Goal: Task Accomplishment & Management: Use online tool/utility

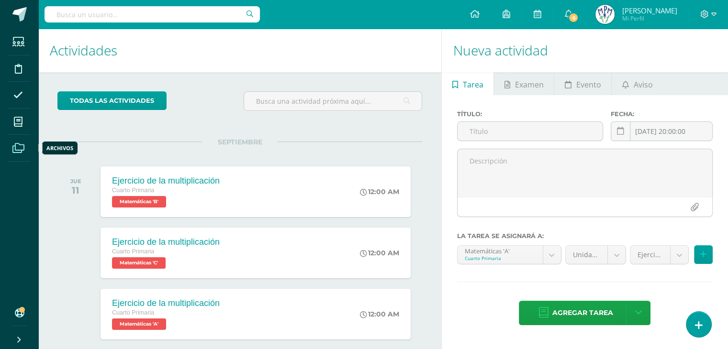
click at [19, 150] on icon at bounding box center [18, 149] width 12 height 10
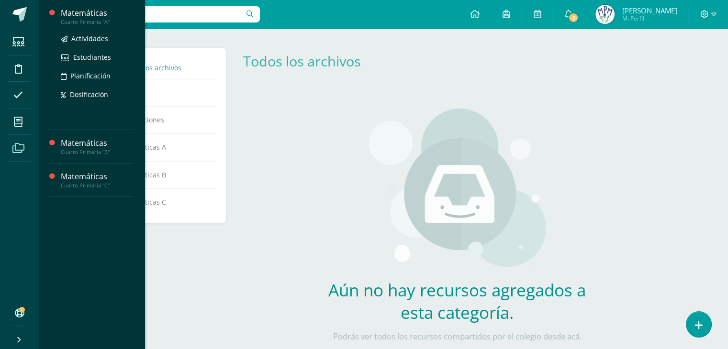
click at [80, 14] on input "text" at bounding box center [152, 14] width 215 height 16
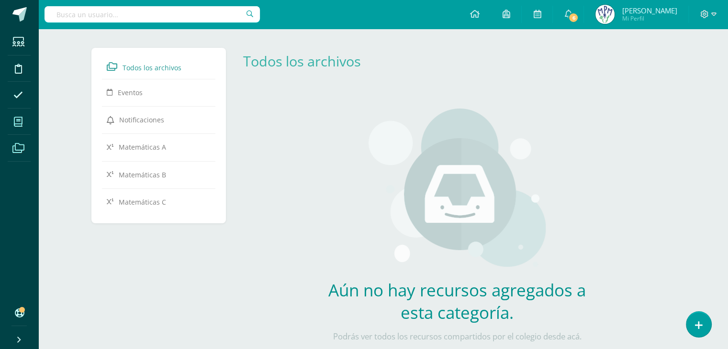
click at [23, 123] on span at bounding box center [19, 122] width 22 height 22
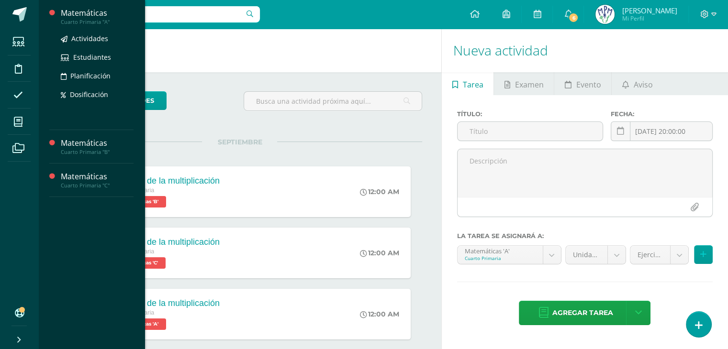
click at [83, 17] on div "Matemáticas" at bounding box center [97, 13] width 73 height 11
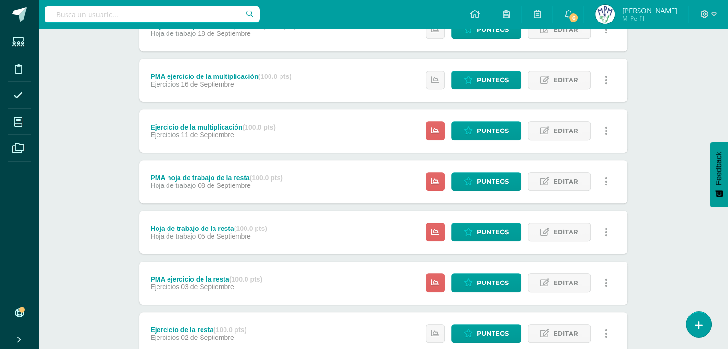
scroll to position [502, 0]
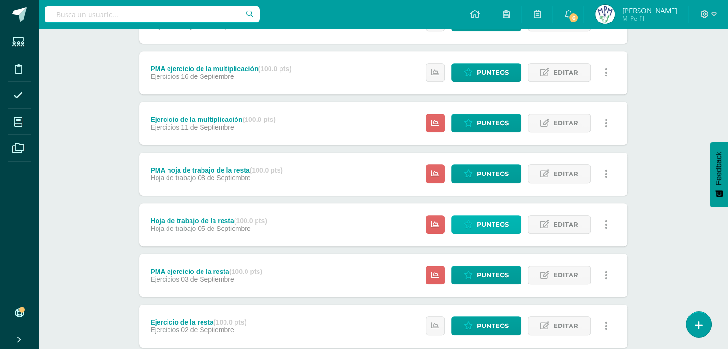
click at [492, 228] on span "Punteos" at bounding box center [493, 225] width 32 height 18
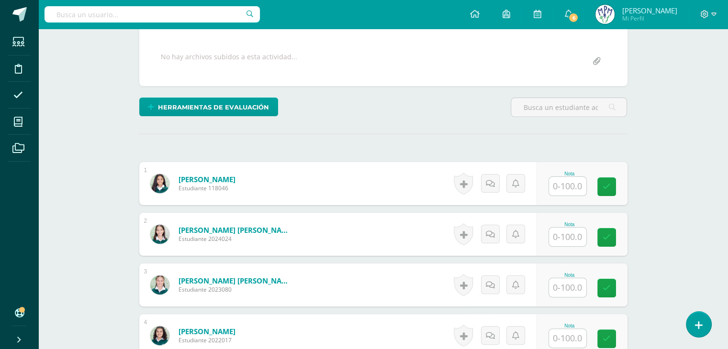
scroll to position [171, 0]
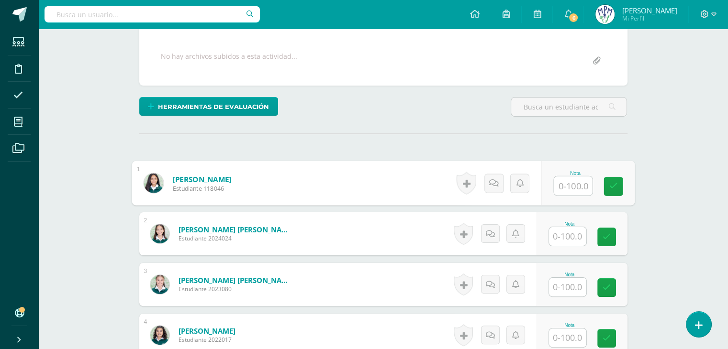
click at [565, 185] on input "text" at bounding box center [573, 186] width 38 height 19
click at [570, 185] on input "text" at bounding box center [573, 185] width 38 height 19
type input "100"
click at [616, 188] on link at bounding box center [613, 186] width 19 height 19
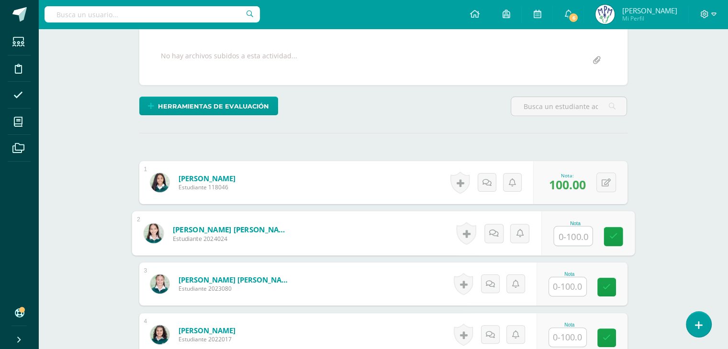
click at [568, 235] on input "text" at bounding box center [573, 236] width 38 height 19
type input "100"
click at [611, 233] on icon at bounding box center [613, 237] width 9 height 8
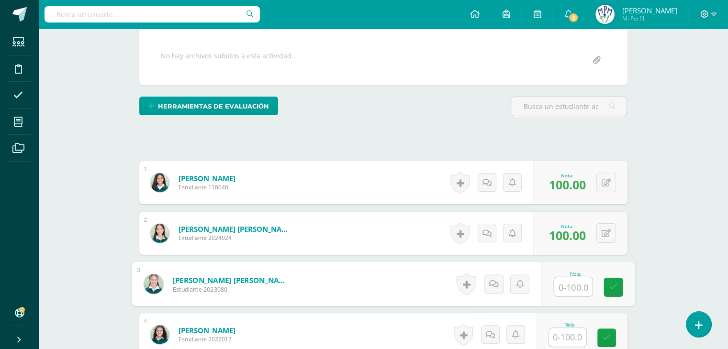
click at [565, 286] on input "text" at bounding box center [573, 287] width 38 height 19
type input "75"
click at [611, 284] on icon at bounding box center [613, 287] width 9 height 8
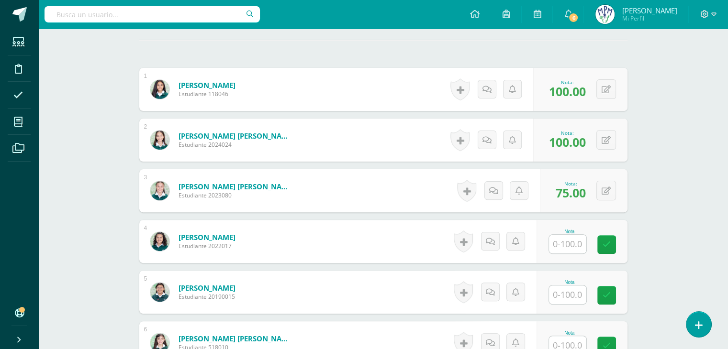
scroll to position [287, 0]
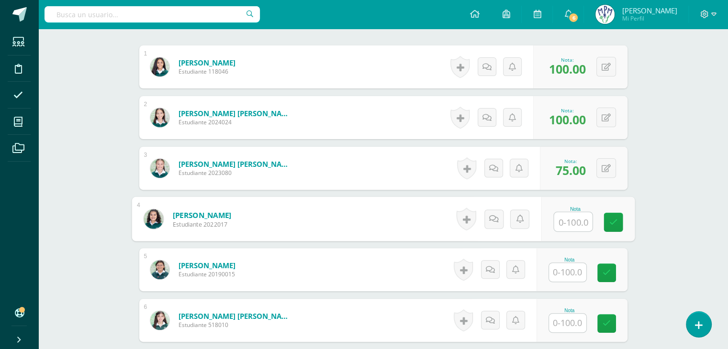
click at [561, 218] on input "text" at bounding box center [573, 221] width 38 height 19
type input "95"
click at [616, 220] on icon at bounding box center [613, 222] width 9 height 8
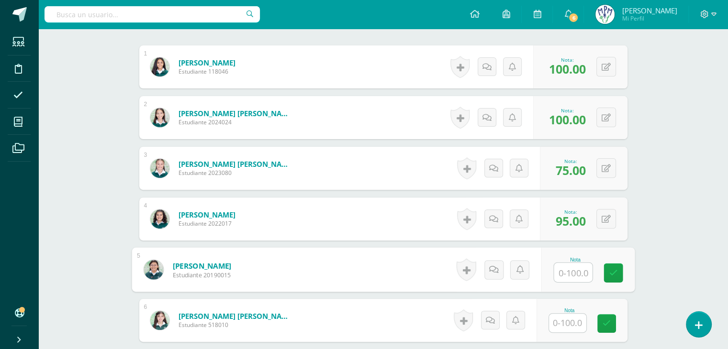
click at [567, 274] on input "text" at bounding box center [573, 272] width 38 height 19
type input "80"
click at [607, 274] on link at bounding box center [613, 273] width 19 height 19
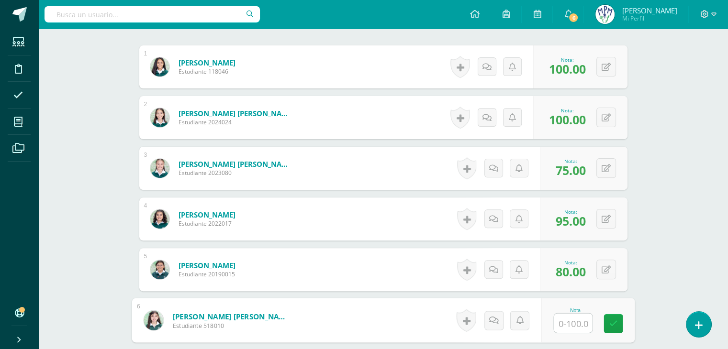
click at [564, 323] on input "text" at bounding box center [573, 323] width 38 height 19
type input "70"
click at [613, 322] on icon at bounding box center [613, 324] width 9 height 8
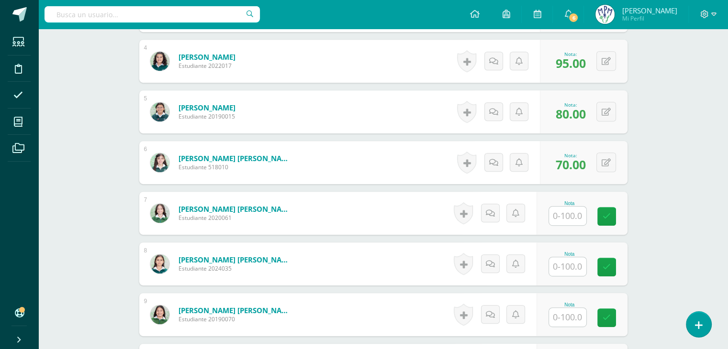
scroll to position [447, 0]
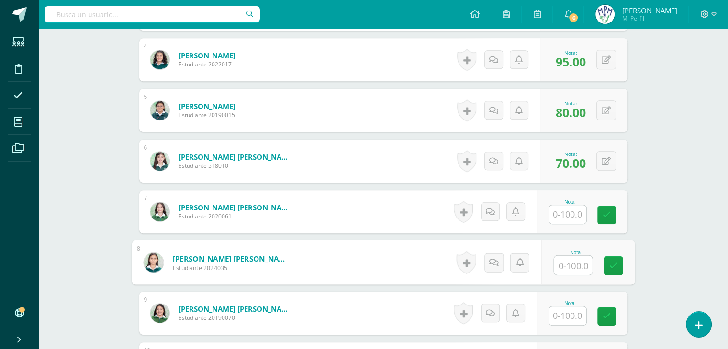
click at [566, 268] on input "text" at bounding box center [573, 265] width 38 height 19
type input "90"
click at [613, 262] on icon at bounding box center [613, 266] width 9 height 8
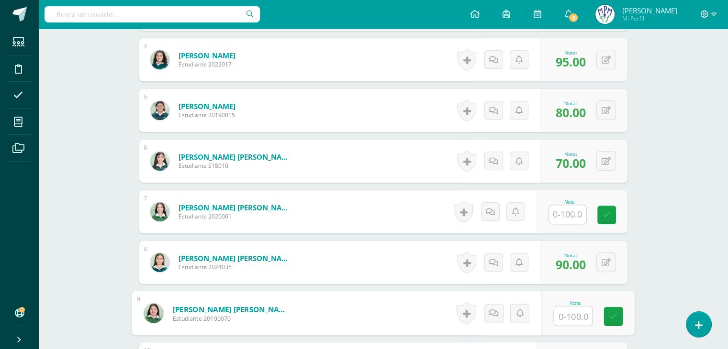
click at [561, 313] on input "text" at bounding box center [573, 316] width 38 height 19
type input "75"
click at [610, 317] on icon at bounding box center [613, 317] width 9 height 8
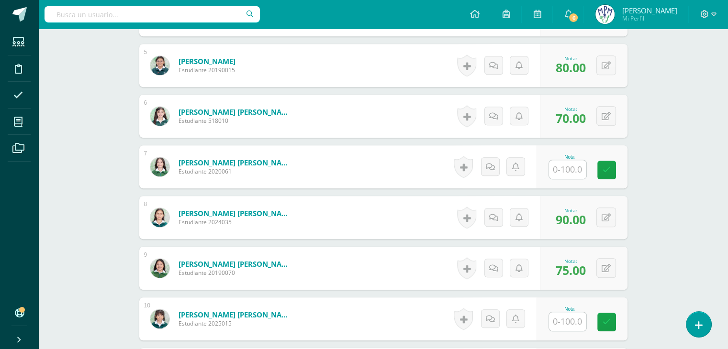
scroll to position [549, 0]
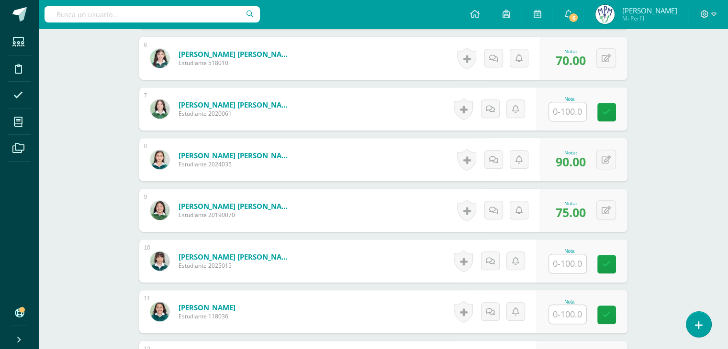
click at [563, 264] on input "text" at bounding box center [567, 264] width 37 height 19
type input "85"
click at [618, 257] on link at bounding box center [613, 264] width 19 height 19
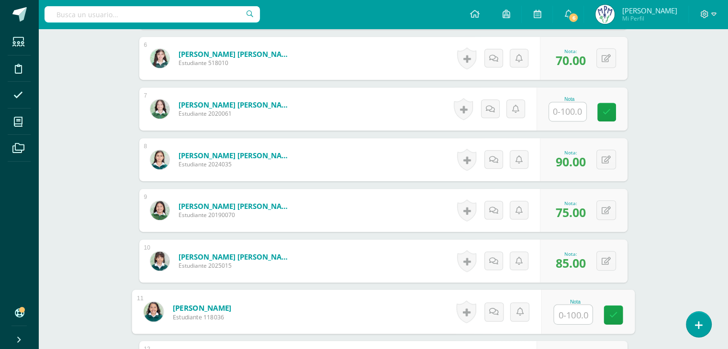
click at [567, 316] on input "text" at bounding box center [573, 314] width 38 height 19
type input "95"
click at [609, 316] on icon at bounding box center [613, 315] width 9 height 8
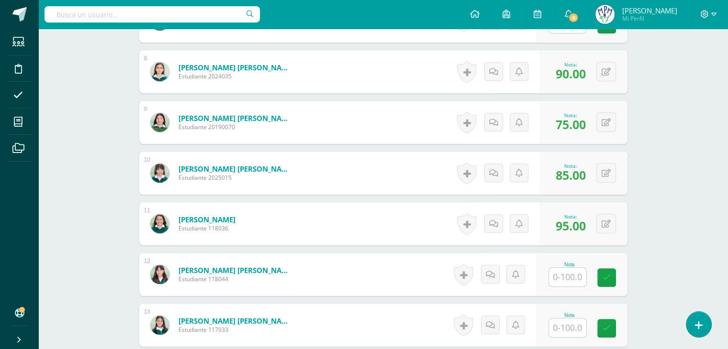
scroll to position [644, 0]
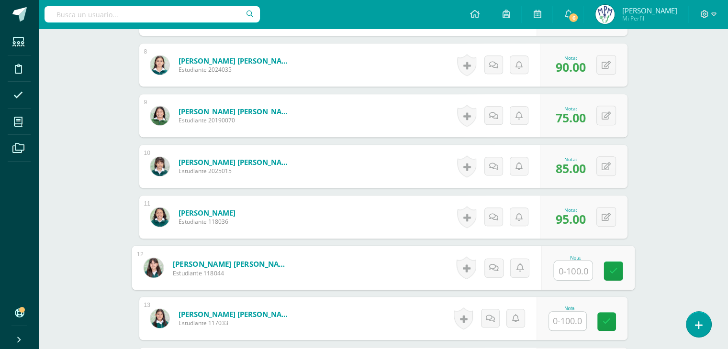
click at [561, 267] on input "text" at bounding box center [573, 270] width 38 height 19
type input "80"
click at [618, 272] on link at bounding box center [613, 271] width 19 height 19
click at [575, 321] on input "text" at bounding box center [567, 321] width 37 height 19
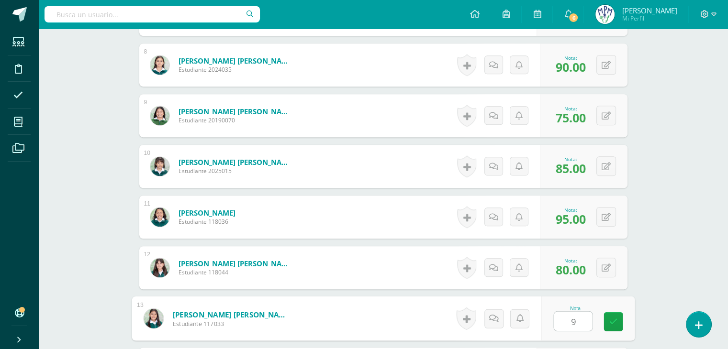
type input "90"
click at [615, 322] on icon at bounding box center [613, 322] width 9 height 8
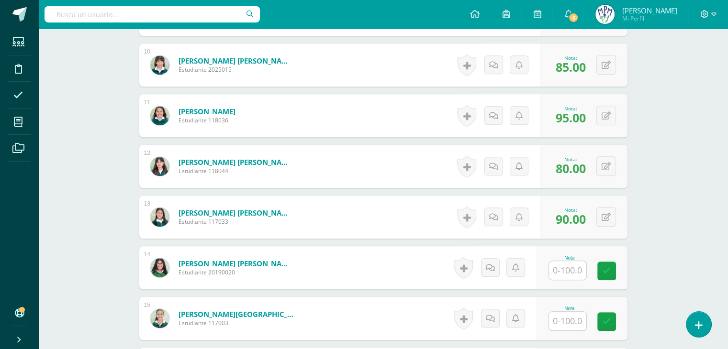
scroll to position [749, 0]
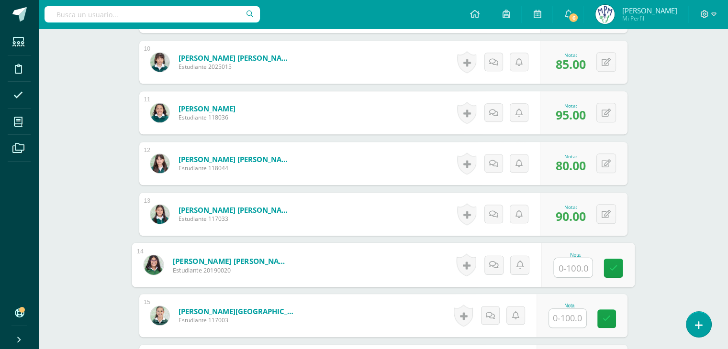
click at [575, 261] on input "text" at bounding box center [573, 267] width 38 height 19
type input "90"
click at [611, 270] on icon at bounding box center [613, 268] width 9 height 8
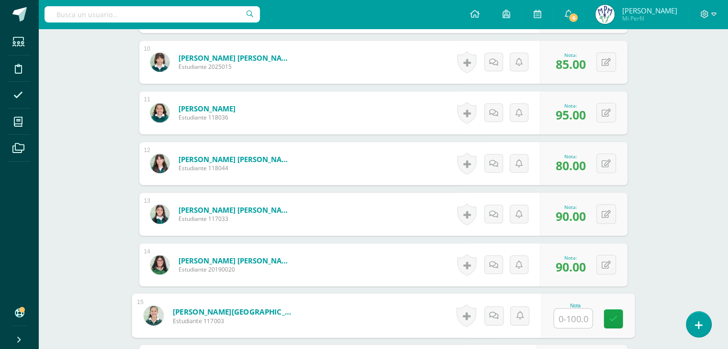
click at [565, 316] on input "text" at bounding box center [573, 318] width 38 height 19
type input "95"
click at [615, 317] on icon at bounding box center [613, 319] width 9 height 8
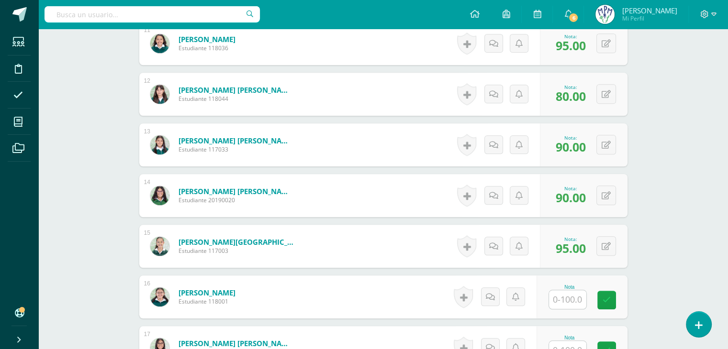
scroll to position [852, 0]
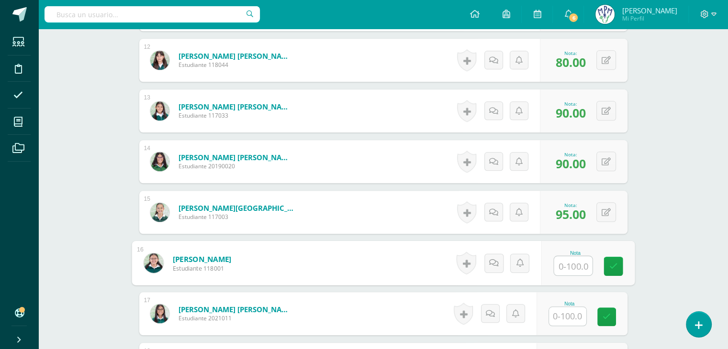
click at [563, 267] on input "text" at bounding box center [573, 266] width 38 height 19
type input "95"
click at [611, 265] on icon at bounding box center [613, 266] width 9 height 8
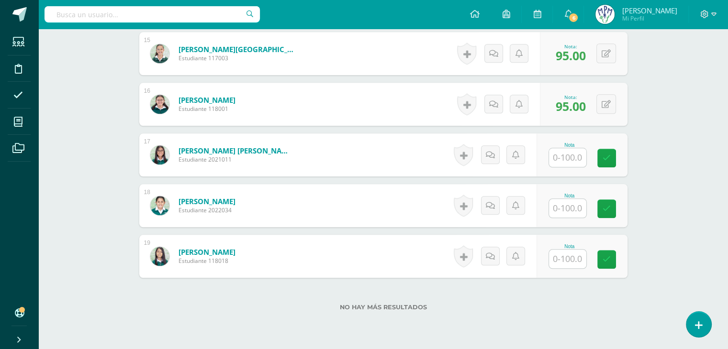
scroll to position [1016, 0]
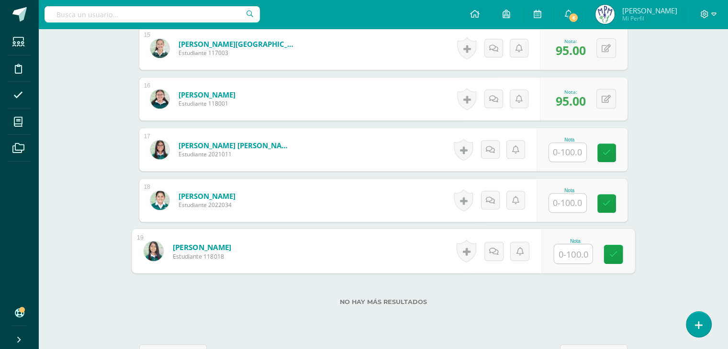
click at [564, 253] on input "text" at bounding box center [573, 254] width 38 height 19
type input "80"
click at [615, 257] on icon at bounding box center [613, 254] width 9 height 8
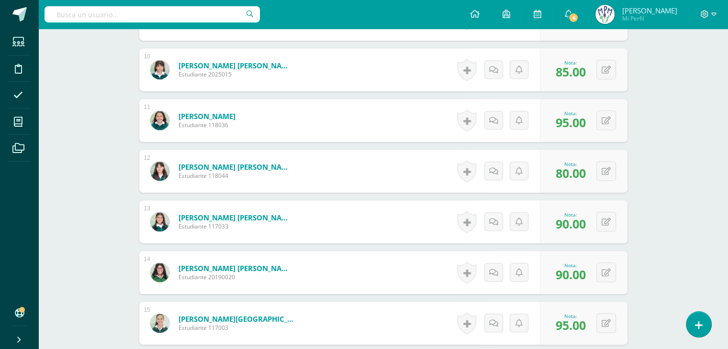
scroll to position [718, 0]
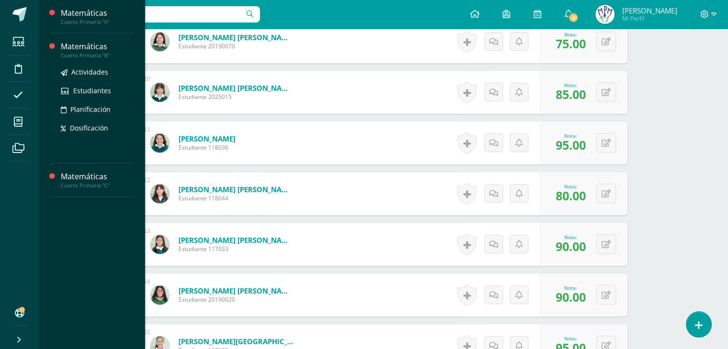
click at [86, 52] on div "Cuarto Primaria "B"" at bounding box center [97, 55] width 73 height 7
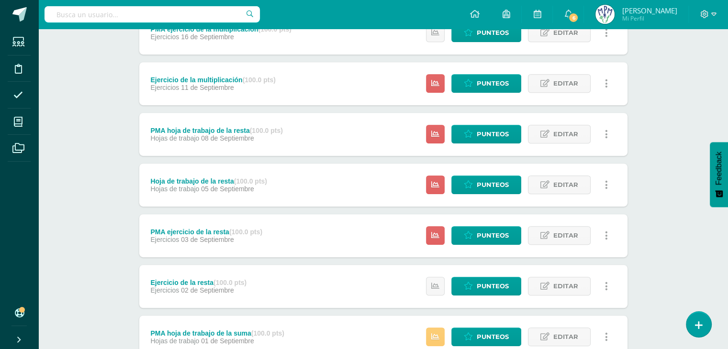
scroll to position [506, 0]
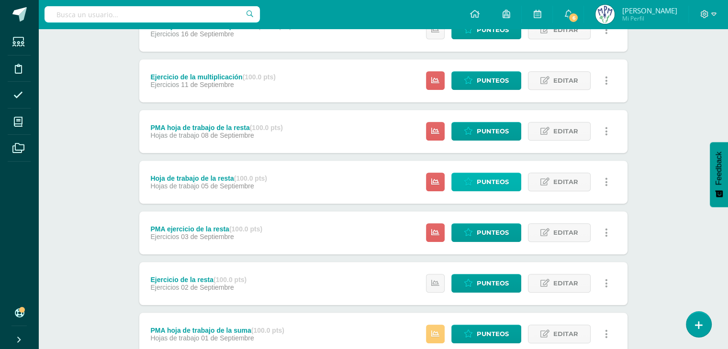
click at [481, 190] on span "Punteos" at bounding box center [493, 182] width 32 height 18
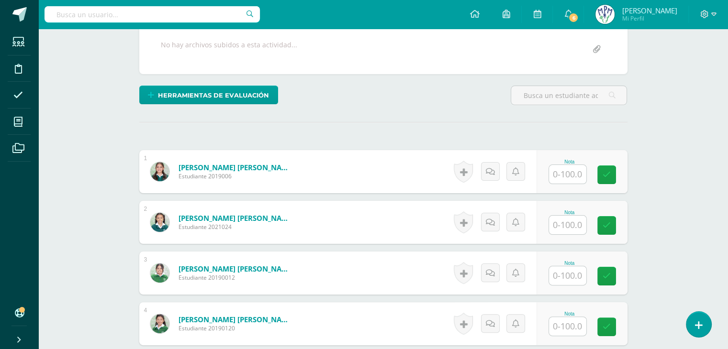
scroll to position [183, 0]
click at [577, 170] on input "text" at bounding box center [573, 174] width 38 height 19
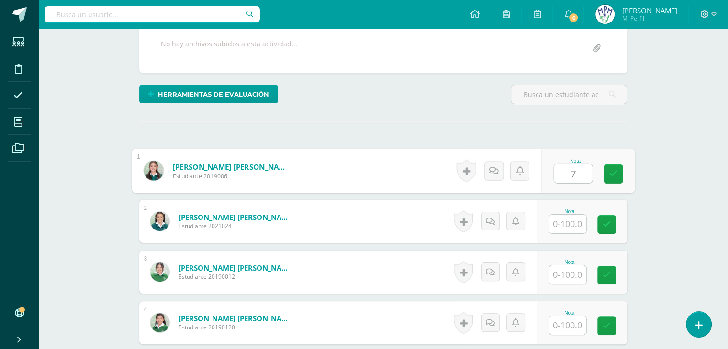
type input "70"
click at [617, 175] on link at bounding box center [613, 174] width 19 height 19
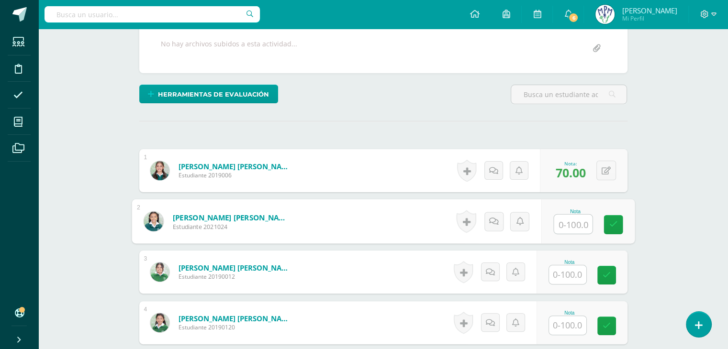
click at [562, 226] on input "text" at bounding box center [573, 224] width 38 height 19
type input "80"
click at [613, 224] on icon at bounding box center [613, 225] width 9 height 8
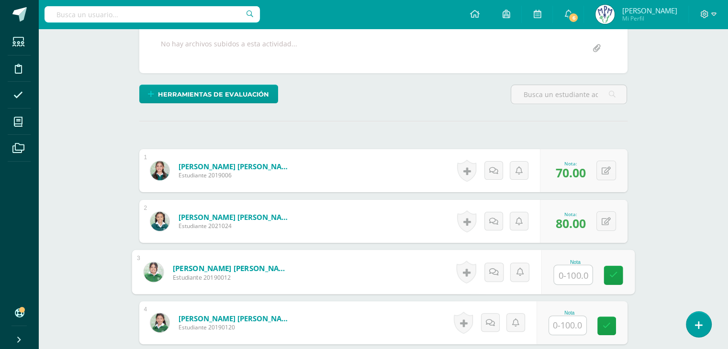
click at [566, 278] on input "text" at bounding box center [573, 275] width 38 height 19
type input "80"
click at [611, 277] on icon at bounding box center [613, 275] width 9 height 8
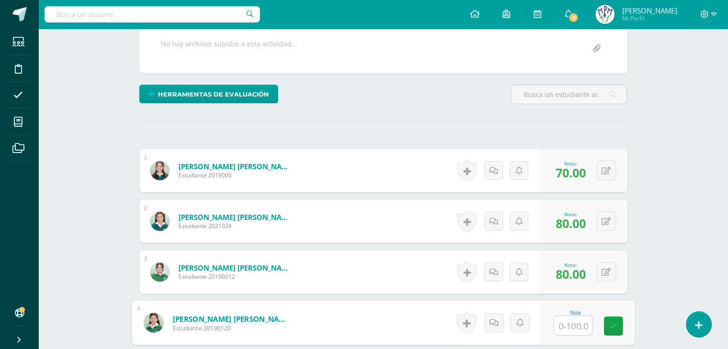
click at [573, 328] on input "text" at bounding box center [573, 325] width 38 height 19
type input "90"
click at [615, 327] on icon at bounding box center [613, 326] width 9 height 8
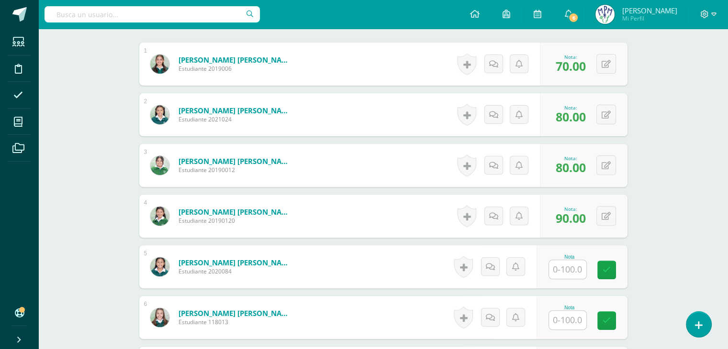
scroll to position [291, 0]
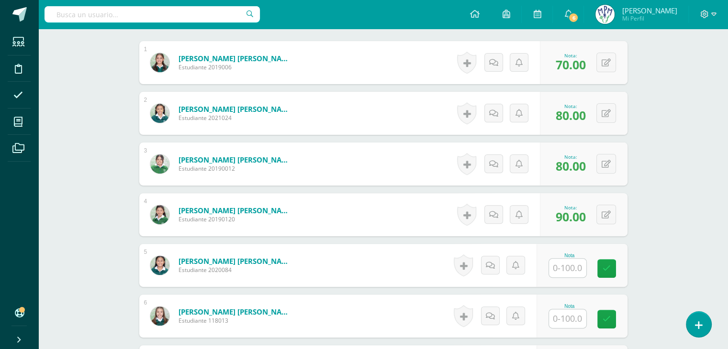
click at [568, 267] on input "text" at bounding box center [567, 268] width 37 height 19
type input "85"
click at [608, 266] on link at bounding box center [613, 268] width 19 height 19
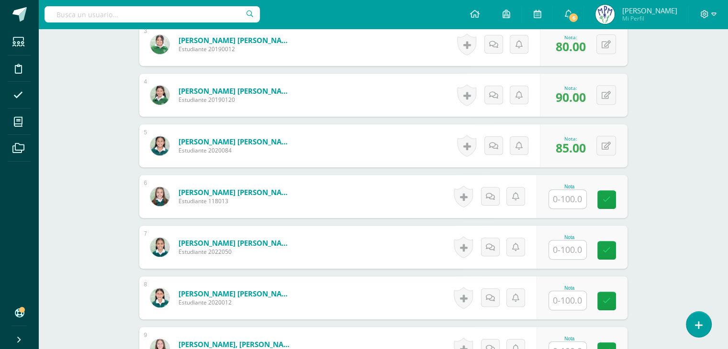
scroll to position [414, 0]
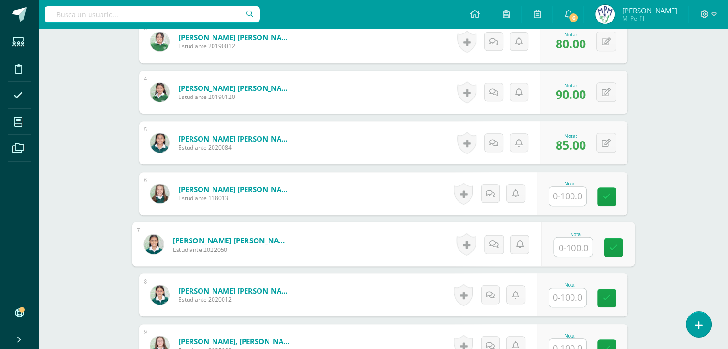
click at [558, 248] on input "text" at bounding box center [573, 247] width 38 height 19
type input "90"
click at [617, 246] on link at bounding box center [613, 247] width 19 height 19
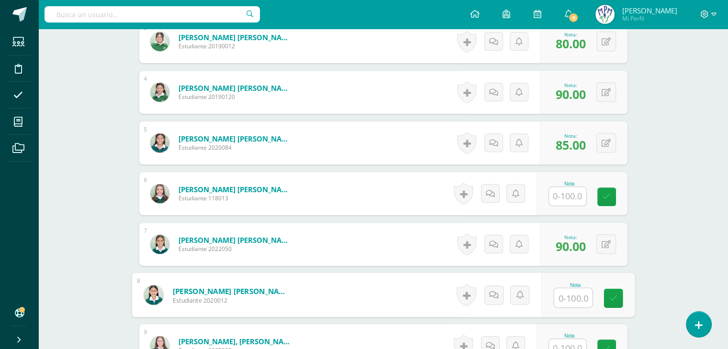
click at [568, 301] on input "text" at bounding box center [573, 298] width 38 height 19
type input "85"
click at [614, 295] on icon at bounding box center [613, 298] width 9 height 8
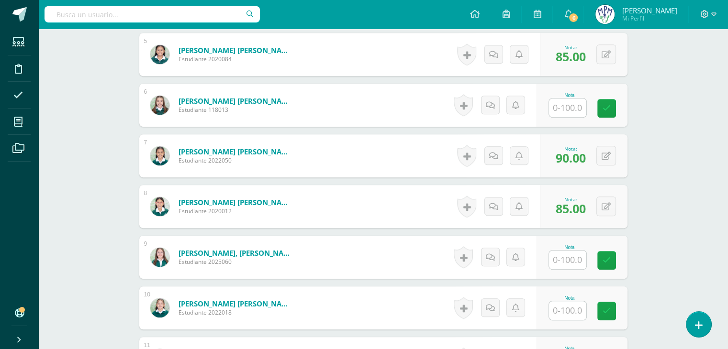
scroll to position [505, 0]
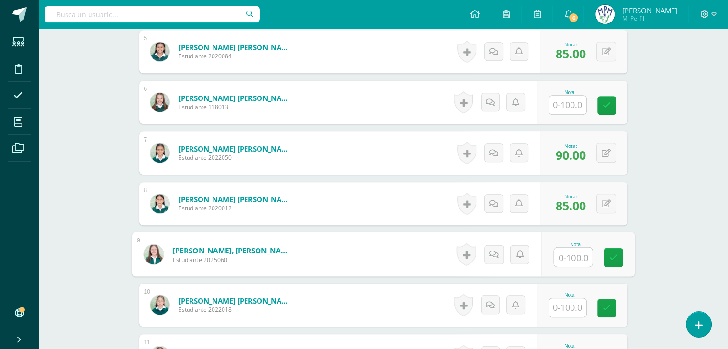
click at [563, 253] on input "text" at bounding box center [573, 257] width 38 height 19
type input "90"
click at [611, 259] on icon at bounding box center [613, 258] width 9 height 8
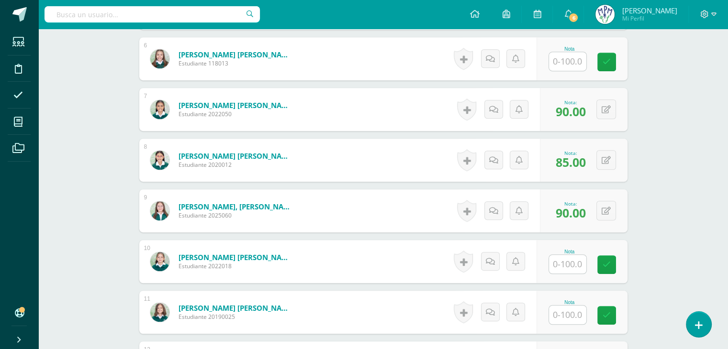
scroll to position [569, 0]
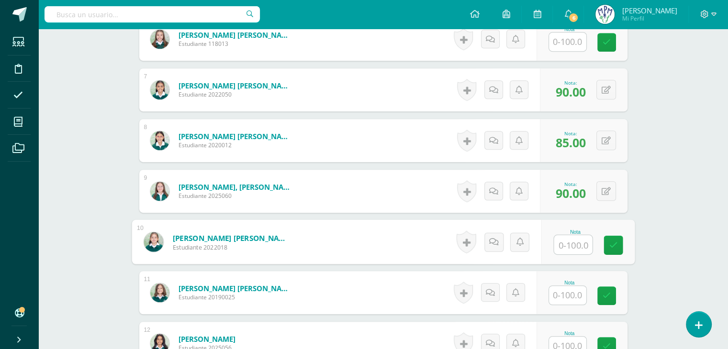
click at [557, 244] on input "text" at bounding box center [573, 244] width 38 height 19
type input "85"
click at [616, 252] on link at bounding box center [613, 245] width 19 height 19
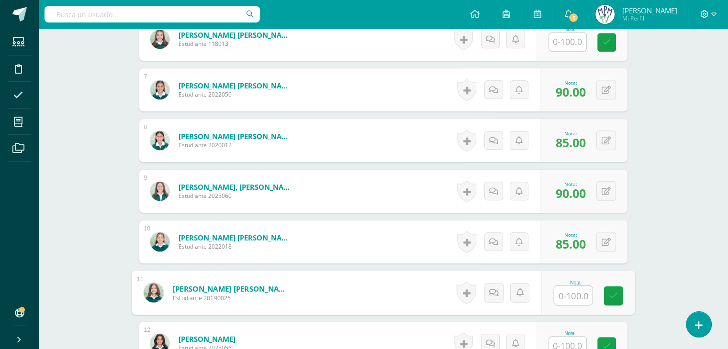
click at [572, 295] on input "text" at bounding box center [573, 295] width 38 height 19
type input "100"
click at [614, 301] on link at bounding box center [613, 296] width 19 height 19
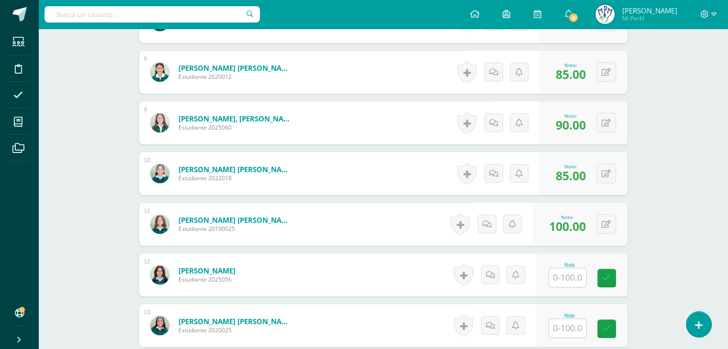
scroll to position [648, 0]
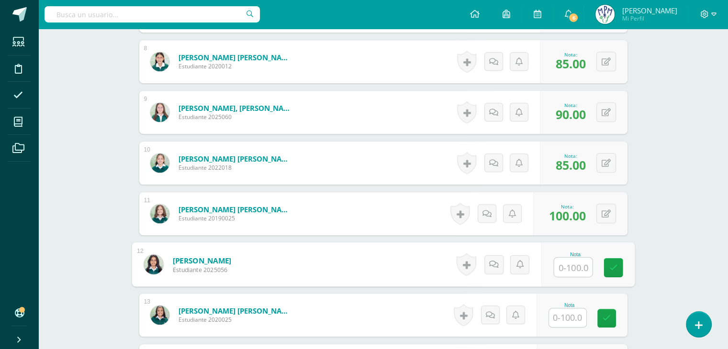
click at [567, 271] on input "text" at bounding box center [573, 267] width 38 height 19
type input "80"
click at [615, 266] on icon at bounding box center [613, 268] width 9 height 8
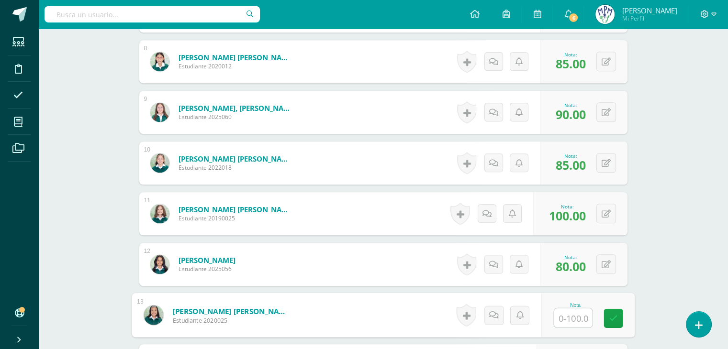
click at [567, 314] on input "text" at bounding box center [573, 318] width 38 height 19
type input "80"
click at [614, 317] on icon at bounding box center [613, 318] width 9 height 8
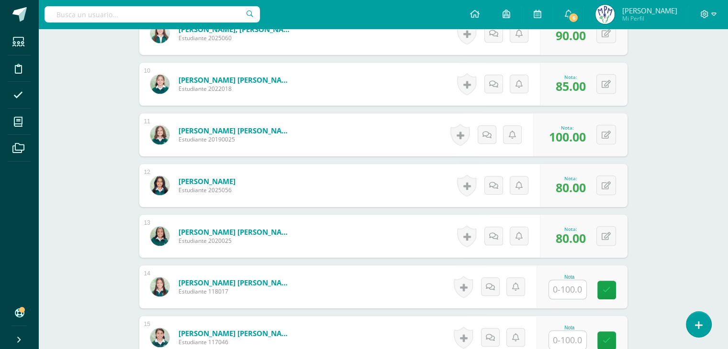
scroll to position [728, 0]
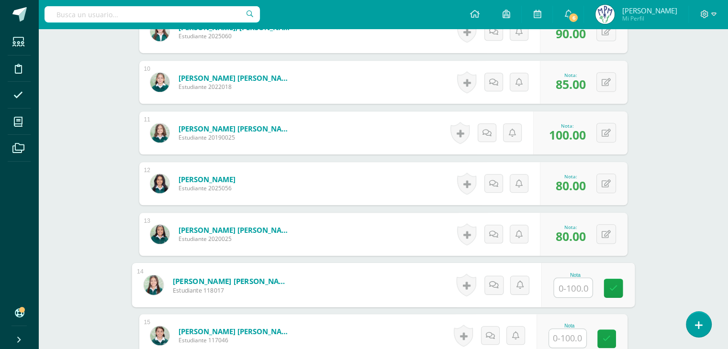
click at [574, 291] on input "text" at bounding box center [573, 288] width 38 height 19
type input "100"
click at [615, 288] on icon at bounding box center [613, 288] width 9 height 8
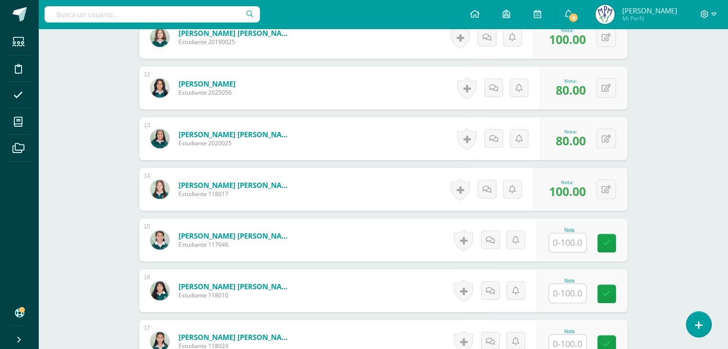
scroll to position [837, 0]
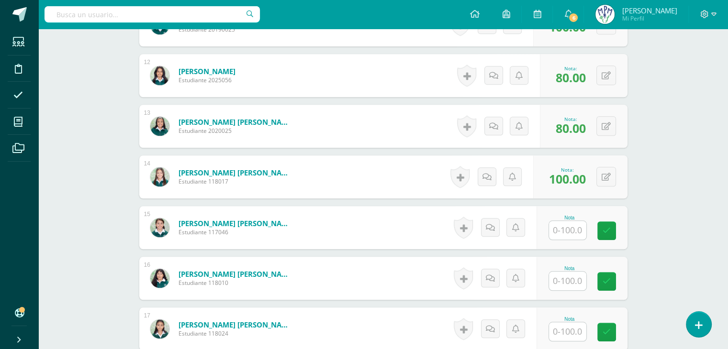
click at [567, 228] on input "text" at bounding box center [567, 230] width 37 height 19
type input "90"
click at [615, 230] on icon at bounding box center [613, 231] width 9 height 8
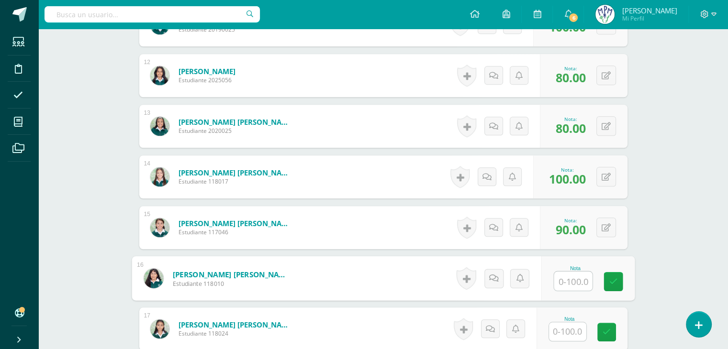
click at [568, 282] on input "text" at bounding box center [573, 281] width 38 height 19
type input "95"
click at [618, 279] on link at bounding box center [613, 281] width 19 height 19
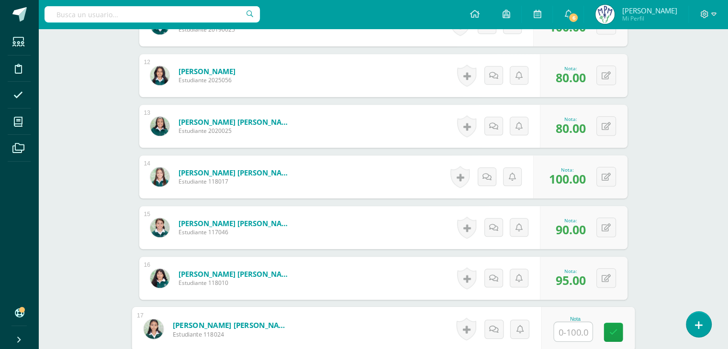
click at [563, 335] on input "text" at bounding box center [573, 332] width 38 height 19
type input "70"
click at [613, 335] on icon at bounding box center [613, 332] width 9 height 8
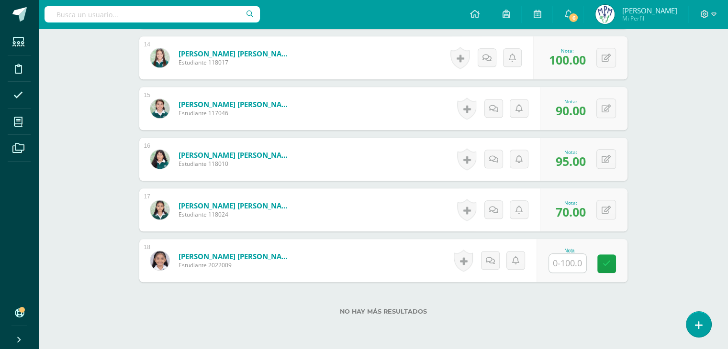
scroll to position [962, 0]
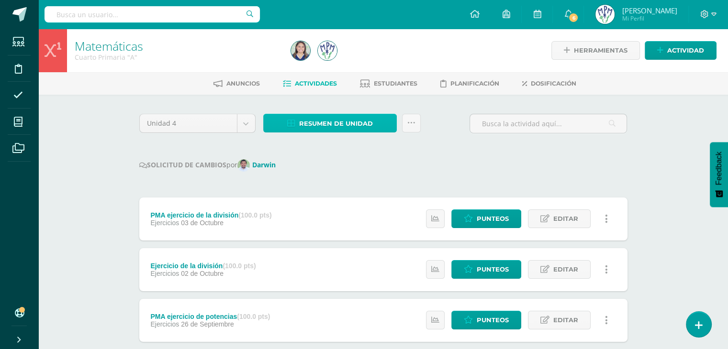
click at [327, 123] on span "Resumen de unidad" at bounding box center [336, 124] width 74 height 18
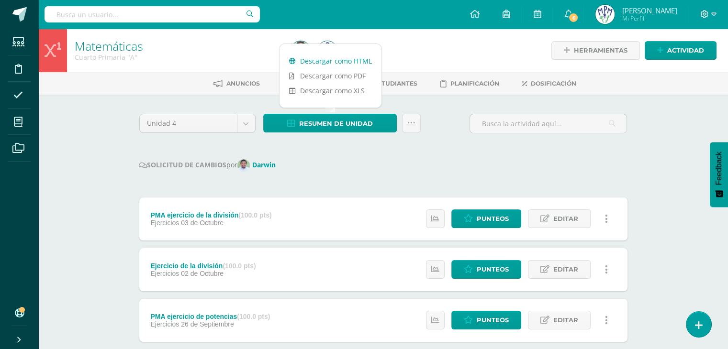
click at [358, 58] on link "Descargar como HTML" at bounding box center [330, 61] width 102 height 15
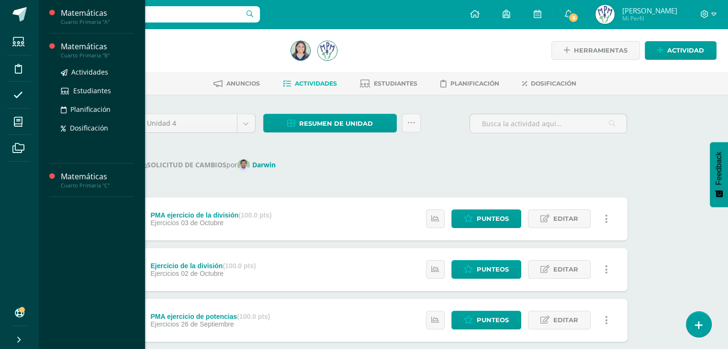
click at [89, 52] on div "Cuarto Primaria "B"" at bounding box center [97, 55] width 73 height 7
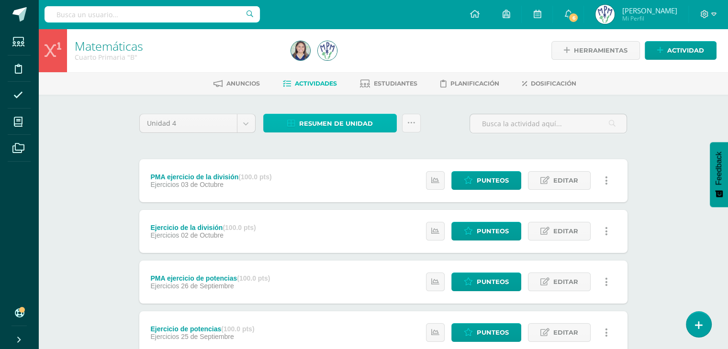
click at [336, 123] on span "Resumen de unidad" at bounding box center [336, 124] width 74 height 18
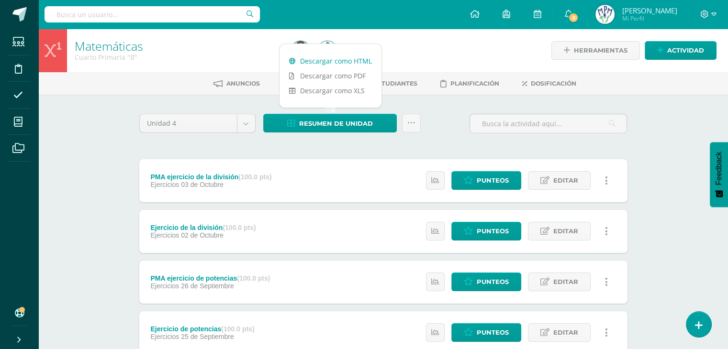
click at [352, 59] on link "Descargar como HTML" at bounding box center [330, 61] width 102 height 15
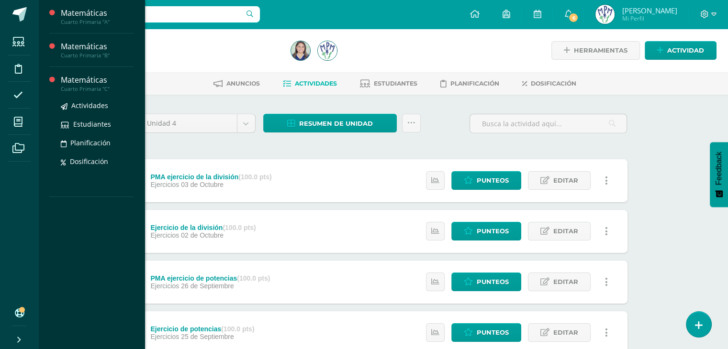
click at [86, 81] on div "Matemáticas" at bounding box center [97, 80] width 73 height 11
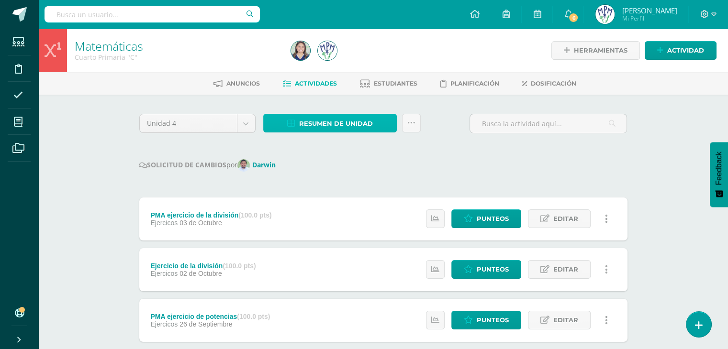
click at [333, 119] on span "Resumen de unidad" at bounding box center [336, 124] width 74 height 18
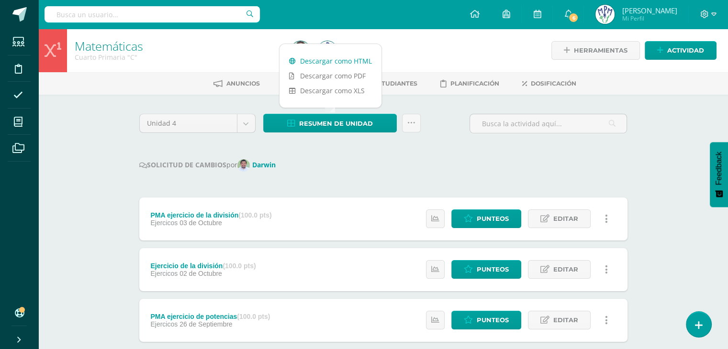
click at [356, 62] on link "Descargar como HTML" at bounding box center [330, 61] width 102 height 15
